Goal: Book appointment/travel/reservation

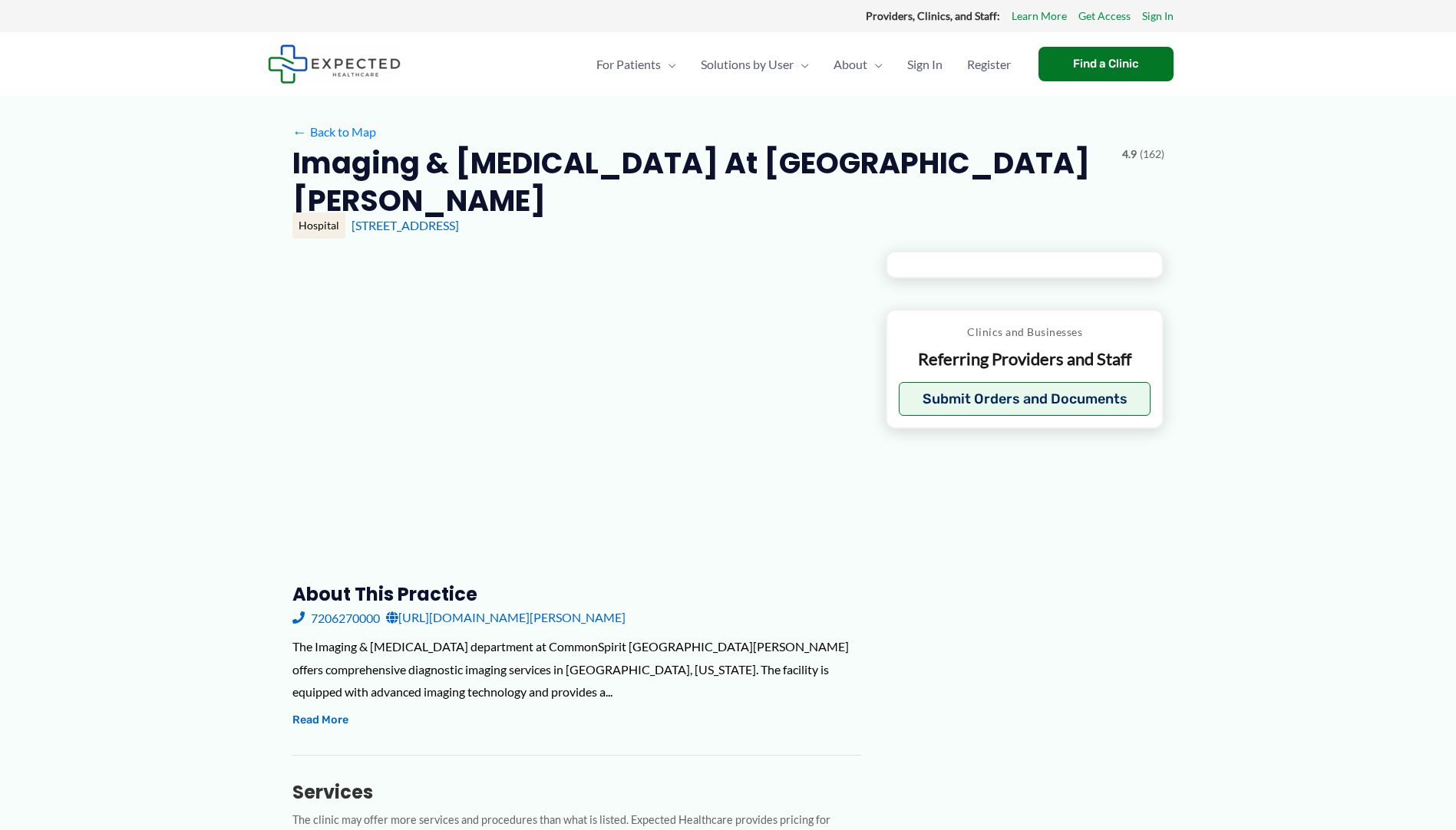
type input "**********"
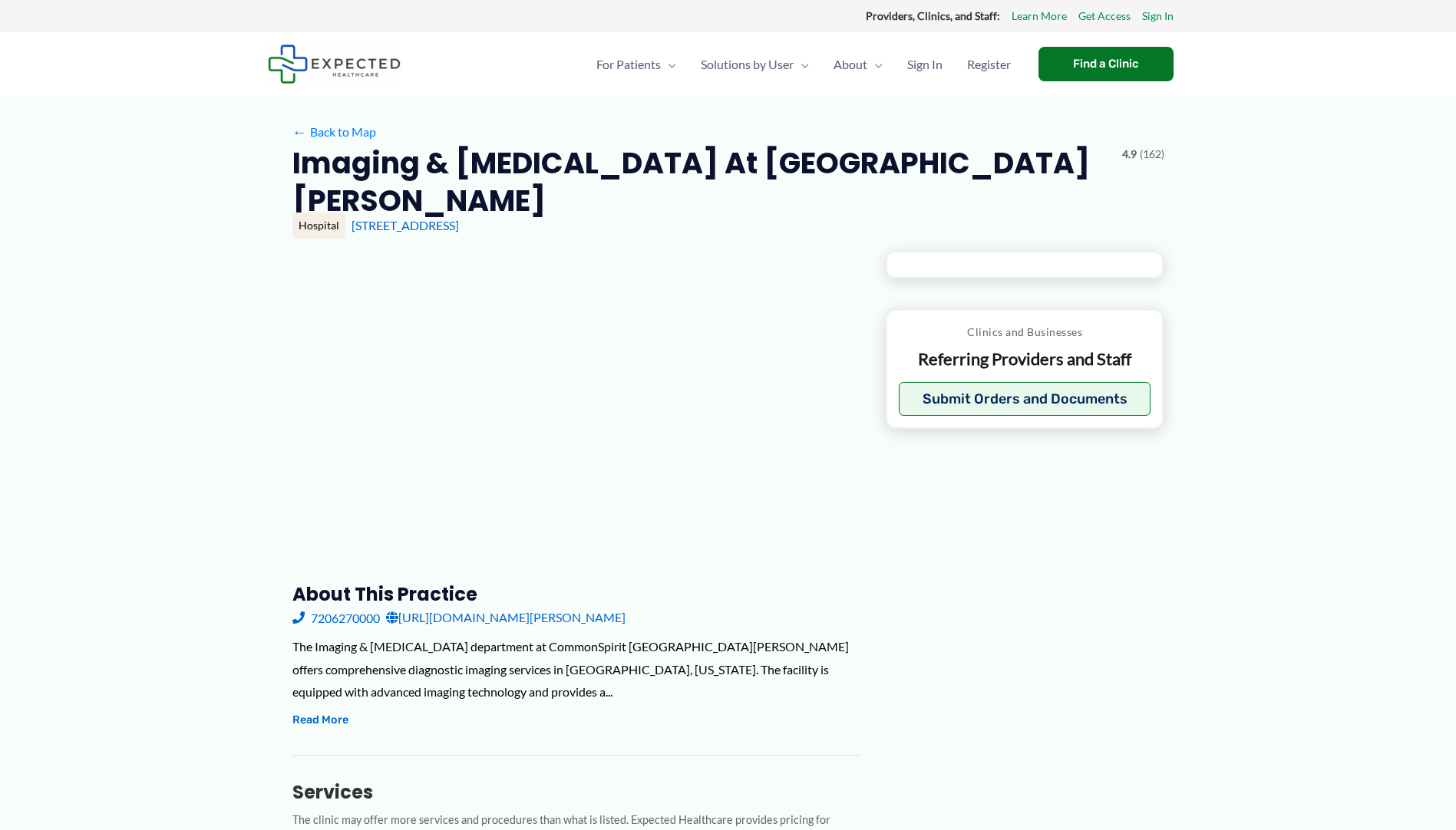
type input "**********"
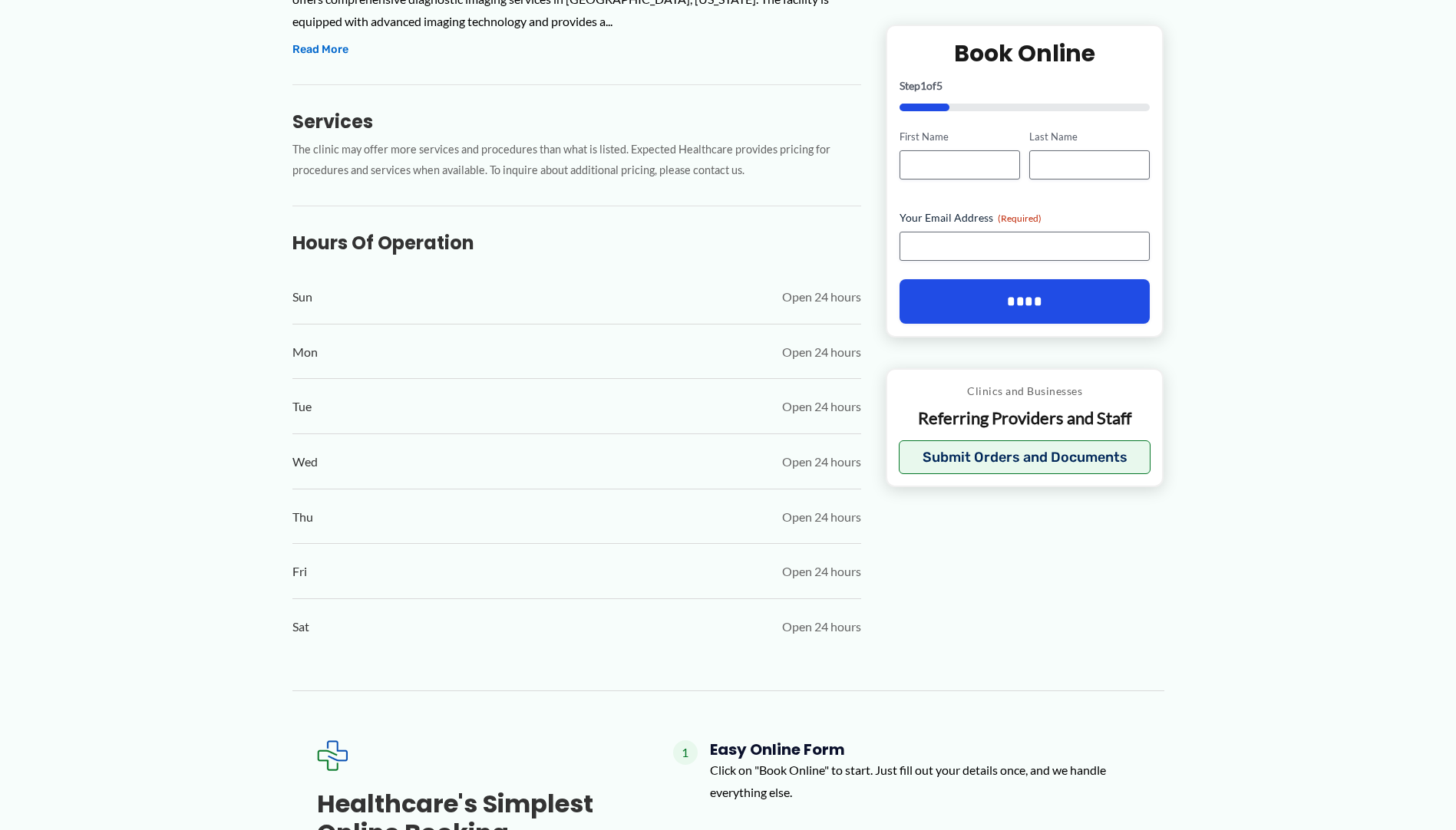
scroll to position [383, 0]
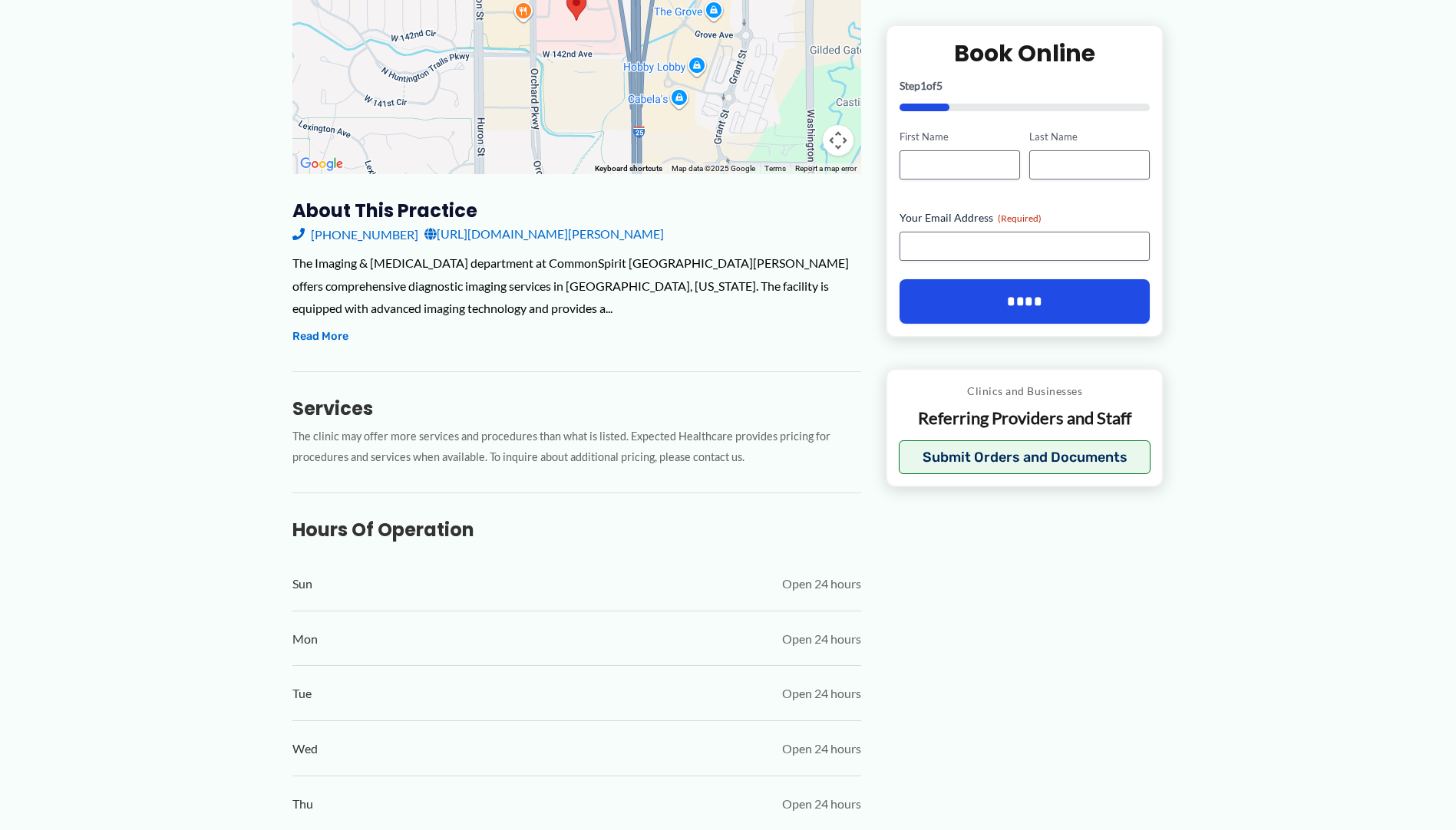
click at [549, 236] on link "[URL][DOMAIN_NAME][PERSON_NAME]" at bounding box center [544, 233] width 240 height 23
